Goal: Information Seeking & Learning: Understand process/instructions

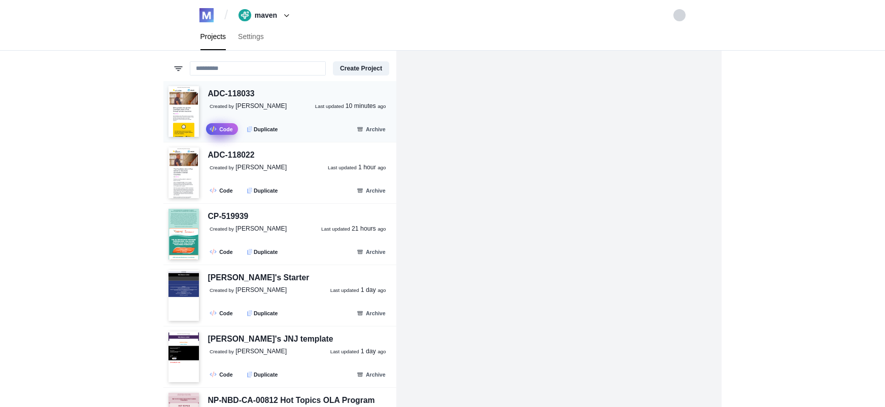
click at [218, 128] on link ".fa-secondary{opacity:.4} Code" at bounding box center [222, 129] width 32 height 12
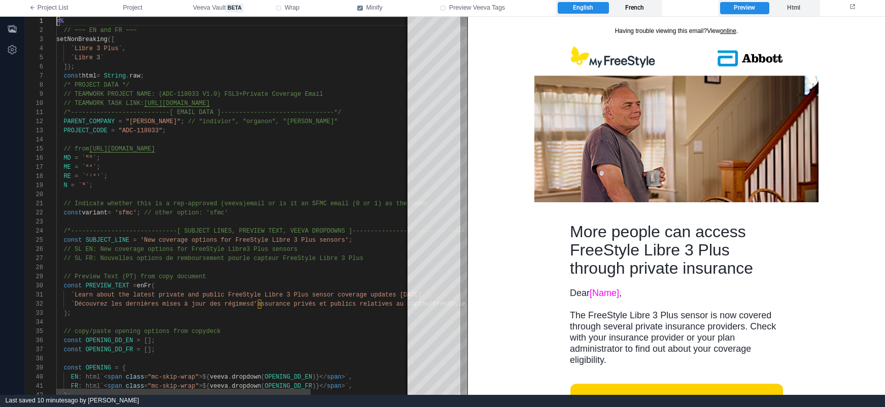
click at [646, 8] on label "French" at bounding box center [634, 8] width 51 height 12
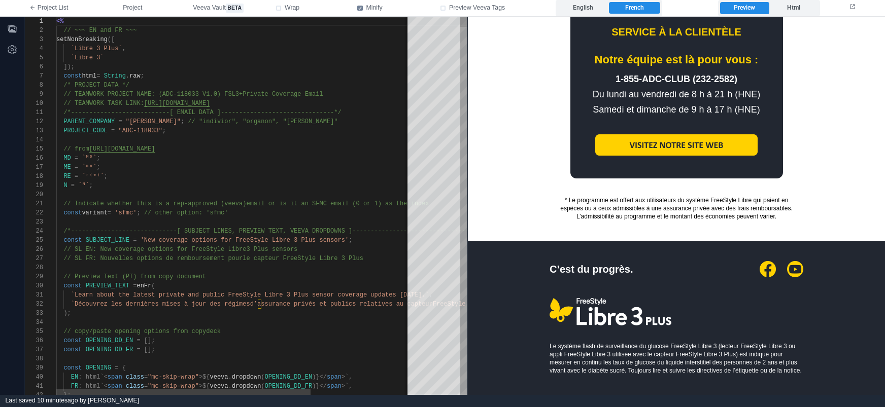
scroll to position [1880, 0]
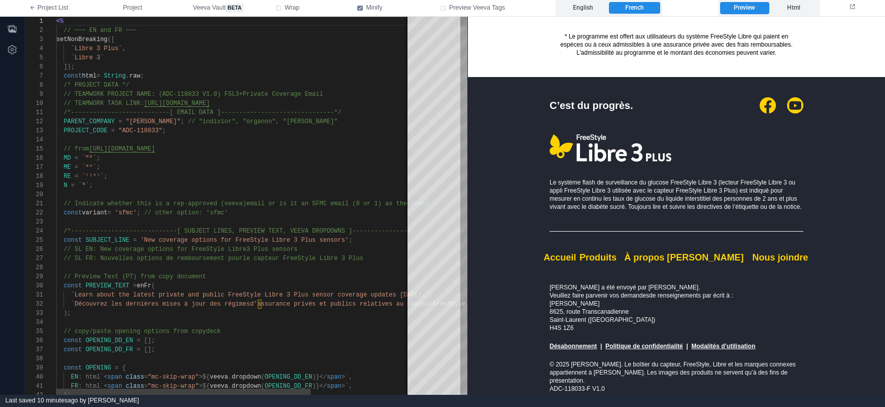
click at [701, 345] on link "Modalités d’utilisation" at bounding box center [724, 346] width 64 height 7
click at [641, 344] on link "Politique de confidentialité" at bounding box center [644, 346] width 78 height 7
click at [585, 7] on label "English" at bounding box center [583, 8] width 51 height 12
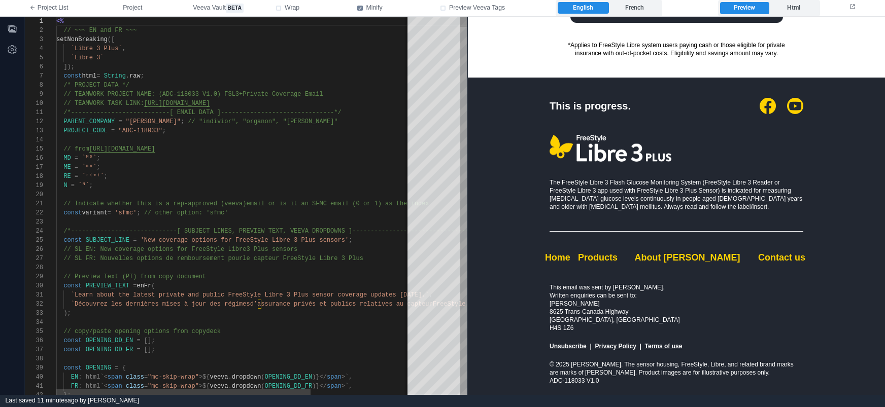
scroll to position [1743, 0]
click at [659, 354] on td "Unsubscribe | Privacy Policy | Terms of use" at bounding box center [676, 351] width 284 height 18
click at [660, 349] on link "Terms of use" at bounding box center [664, 346] width 38 height 7
click at [629, 7] on label "French" at bounding box center [634, 8] width 51 height 12
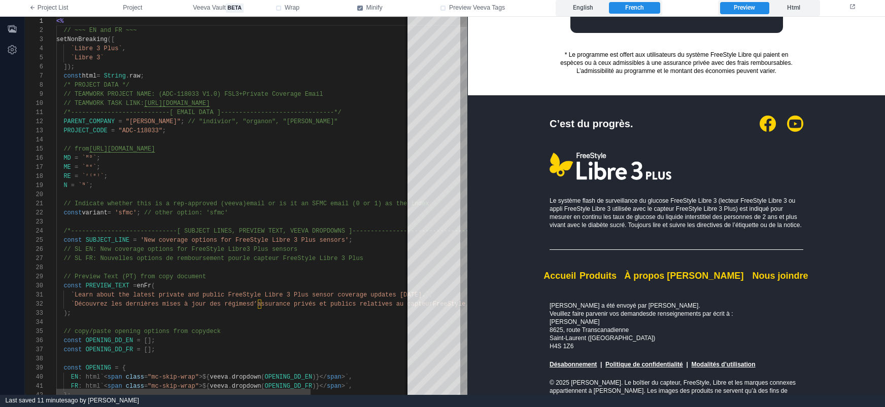
scroll to position [1880, 0]
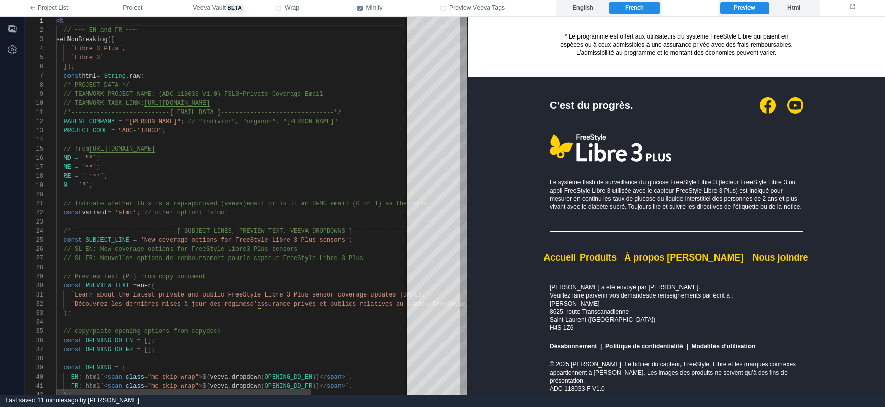
click at [718, 348] on link "Modalités d’utilisation" at bounding box center [724, 346] width 64 height 7
click at [589, 4] on label "English" at bounding box center [583, 8] width 51 height 12
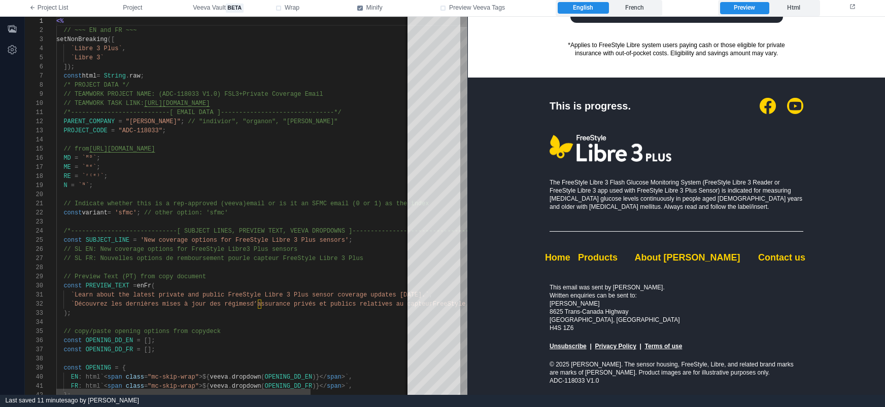
scroll to position [1743, 0]
click at [664, 348] on link "Terms of use" at bounding box center [664, 346] width 38 height 7
click at [636, 1] on div "English French" at bounding box center [609, 8] width 107 height 16
click at [633, 6] on label "French" at bounding box center [634, 8] width 51 height 12
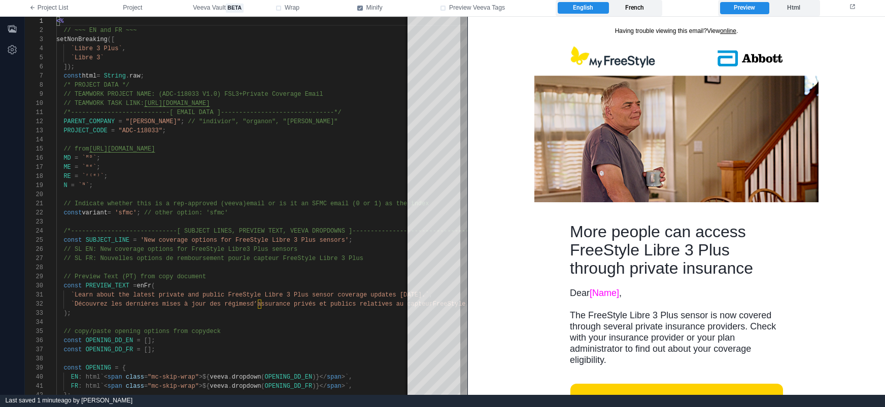
click at [650, 7] on label "French" at bounding box center [634, 8] width 51 height 12
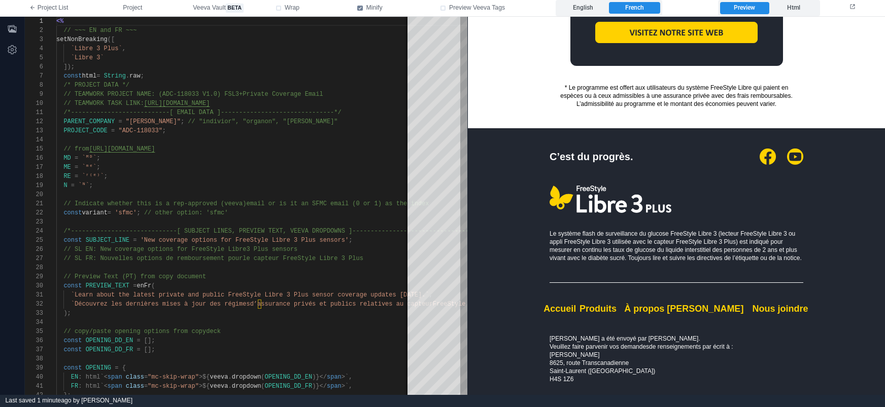
scroll to position [1880, 0]
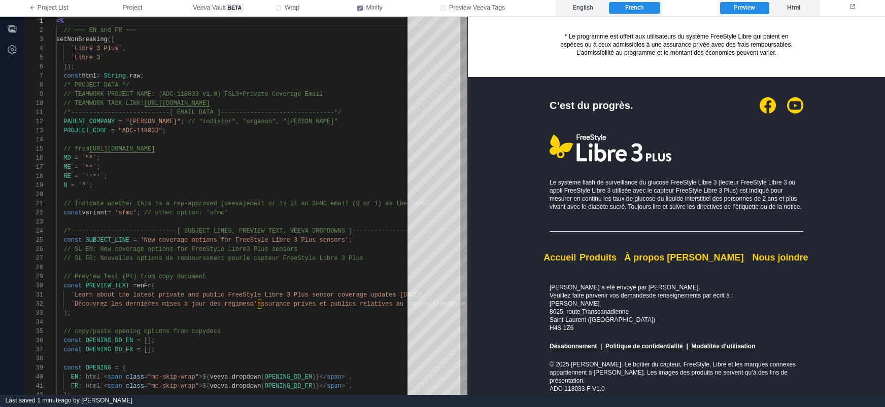
click at [726, 347] on link "Modalités d’utilisation" at bounding box center [724, 346] width 64 height 7
